Goal: Navigation & Orientation: Find specific page/section

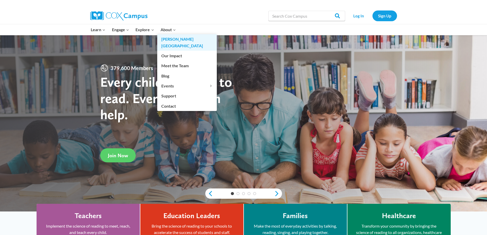
click at [164, 38] on link "[PERSON_NAME][GEOGRAPHIC_DATA]" at bounding box center [187, 42] width 60 height 16
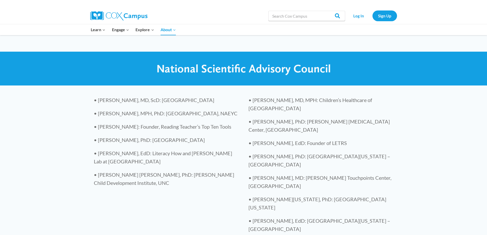
scroll to position [1089, 0]
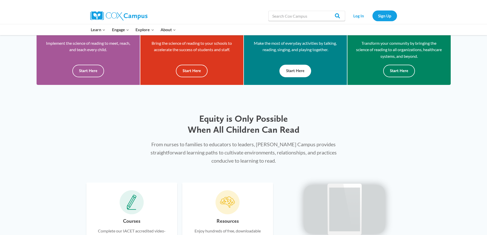
scroll to position [281, 0]
